Goal: Task Accomplishment & Management: Manage account settings

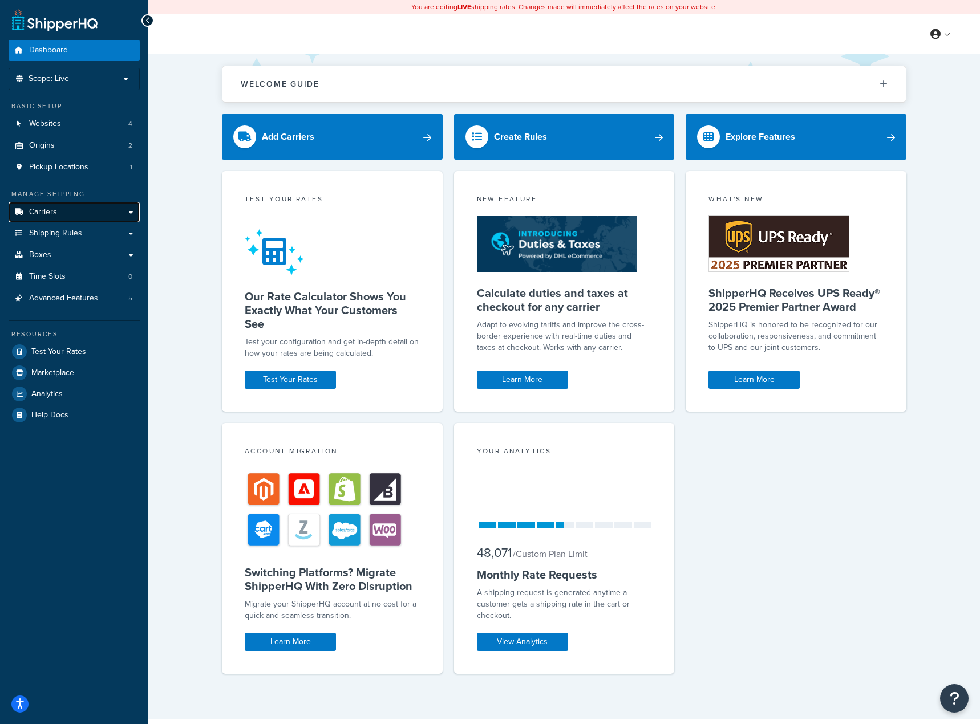
click at [68, 216] on link "Carriers" at bounding box center [74, 212] width 131 height 21
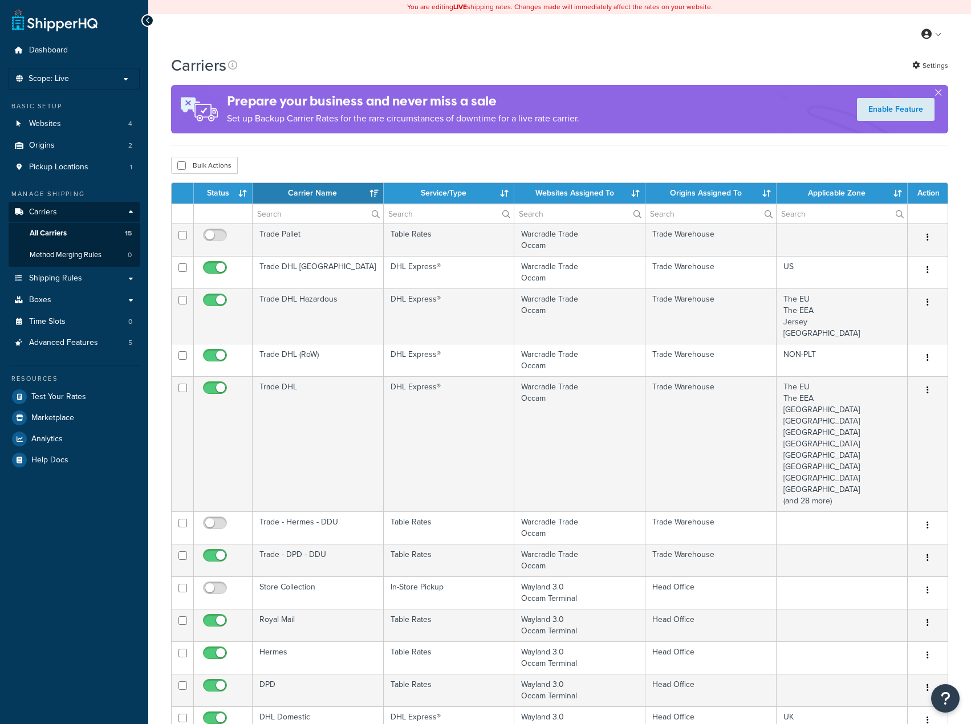
select select "15"
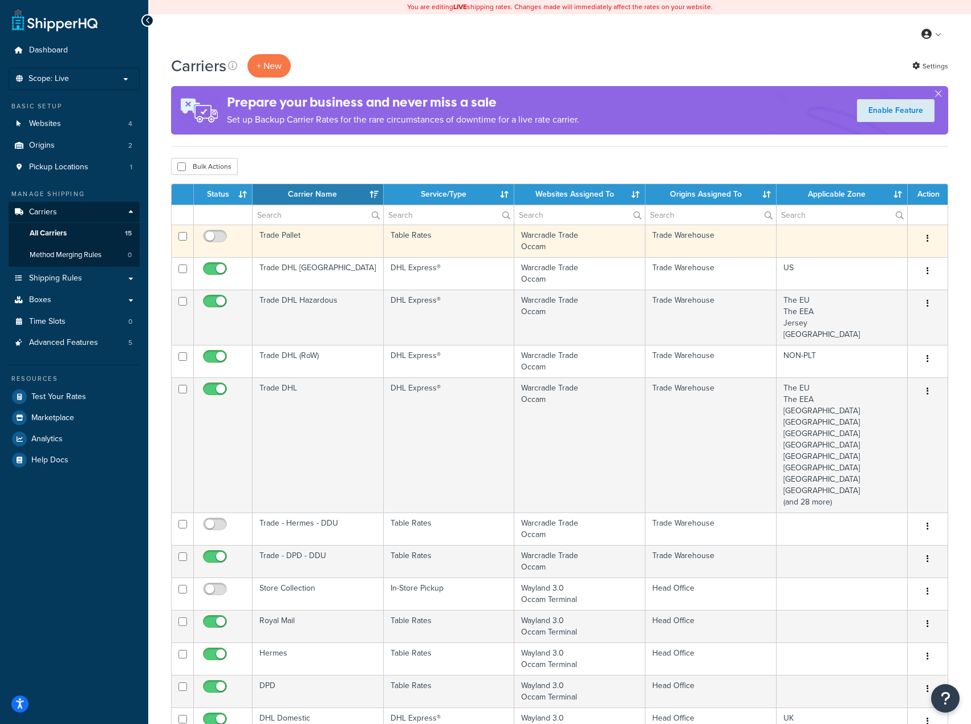
click at [340, 242] on td "Trade Pallet" at bounding box center [318, 241] width 131 height 33
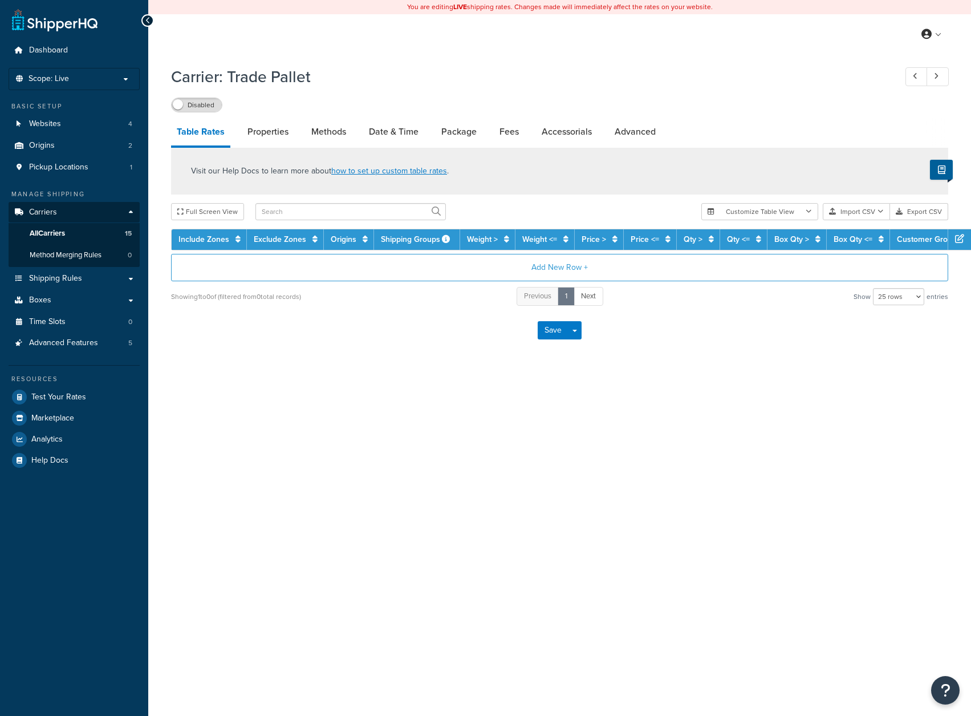
select select "25"
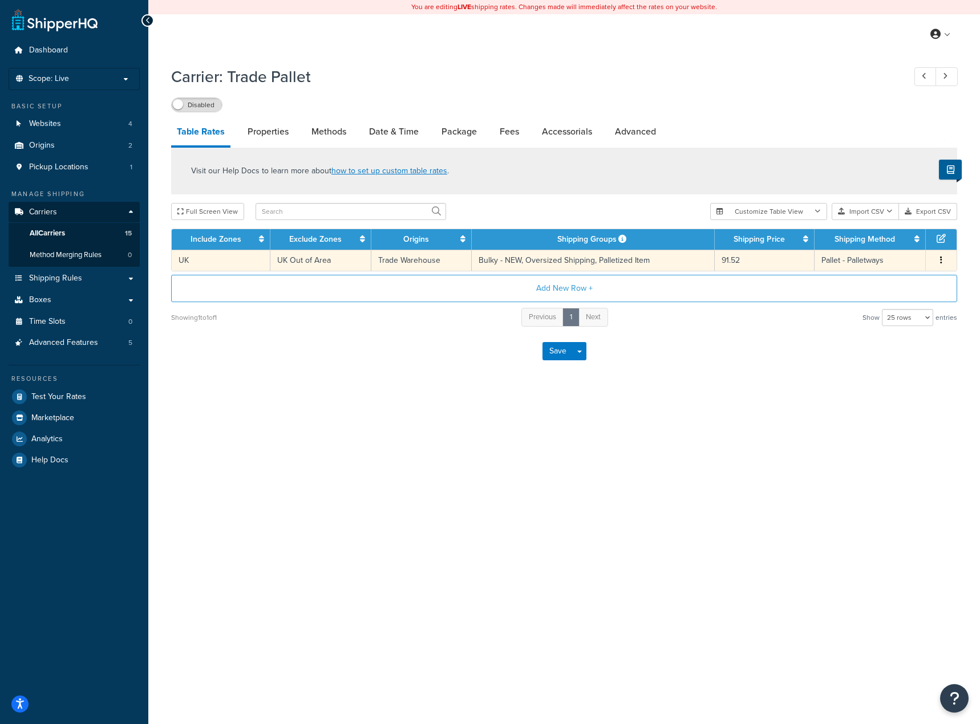
click at [674, 258] on td "Bulky - NEW, Oversized Shipping, Palletized Item" at bounding box center [593, 260] width 243 height 21
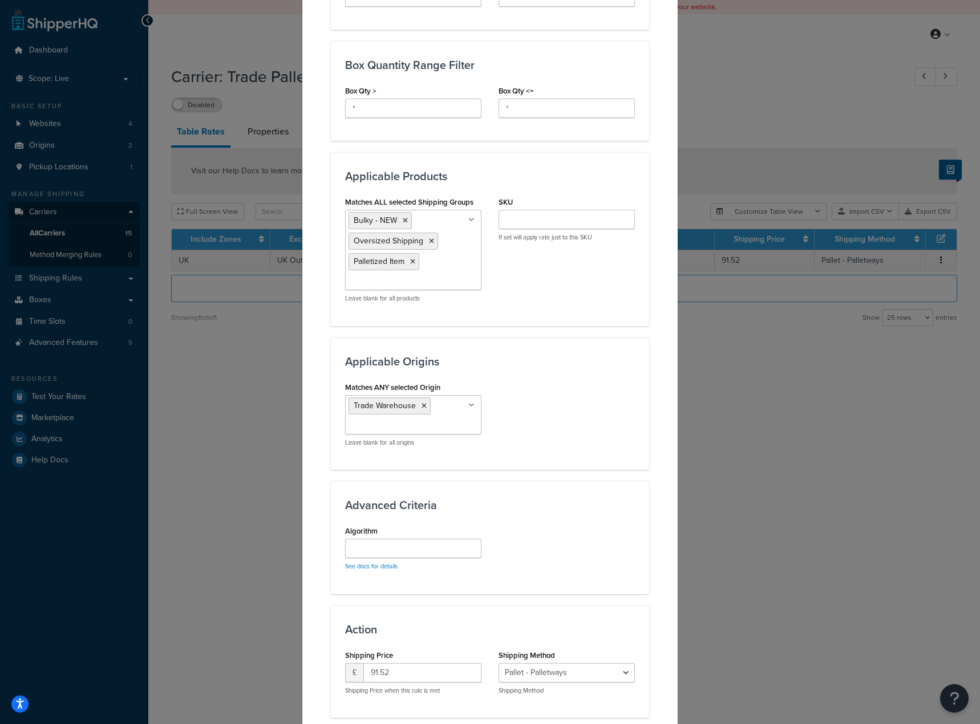
scroll to position [664, 0]
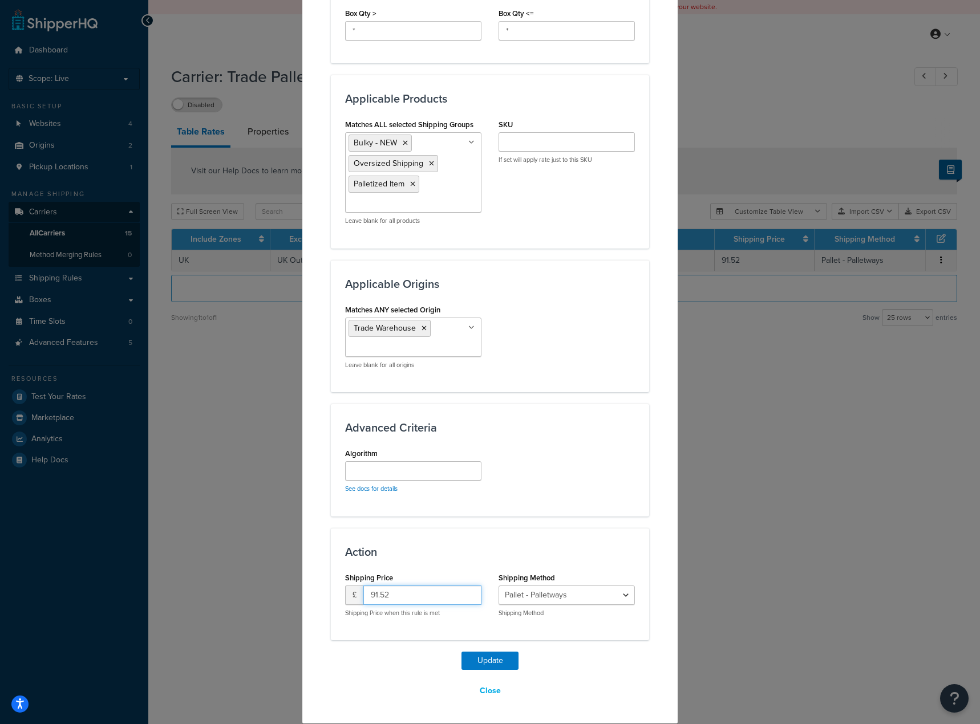
click at [400, 592] on input "91.52" at bounding box center [422, 595] width 118 height 19
paste input "3"
type input "93.52"
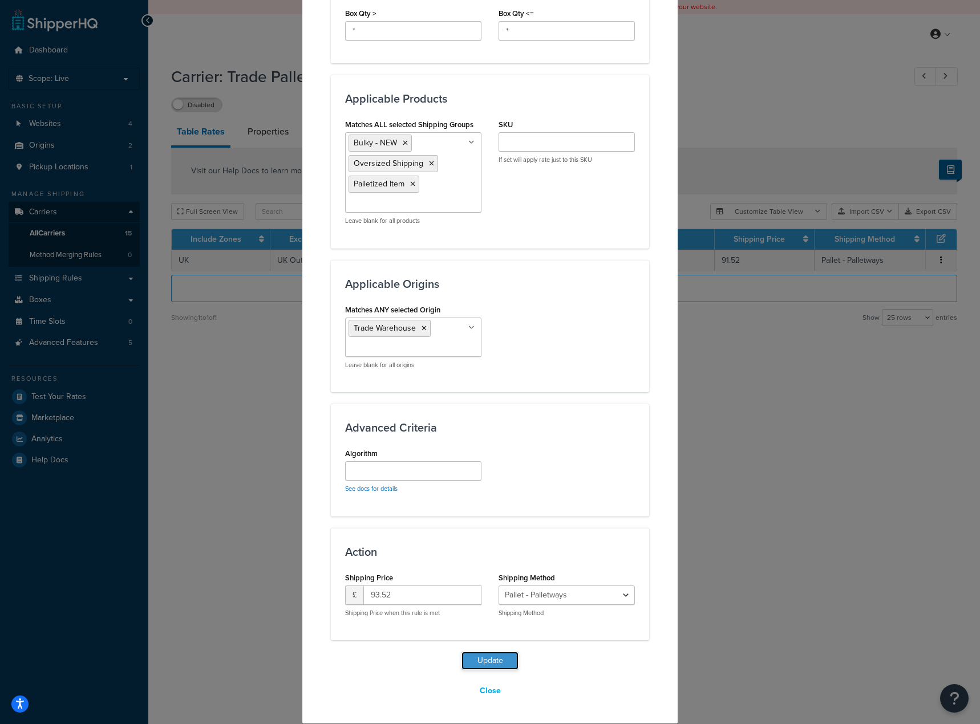
click at [479, 659] on button "Update" at bounding box center [489, 661] width 57 height 18
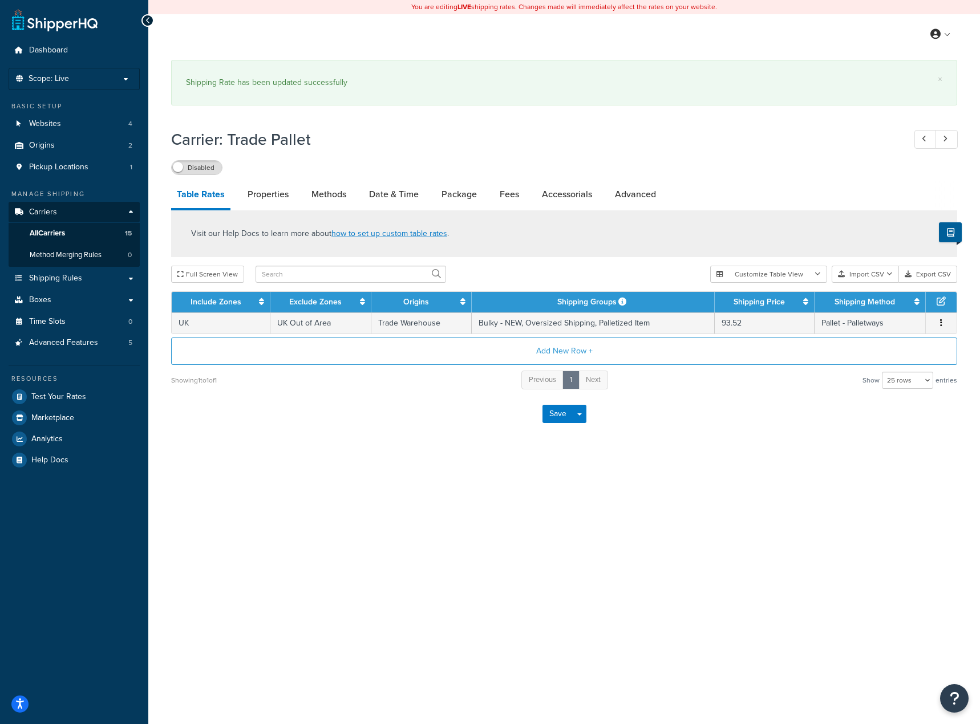
click at [200, 165] on label "Disabled" at bounding box center [197, 168] width 50 height 14
